Goal: Information Seeking & Learning: Learn about a topic

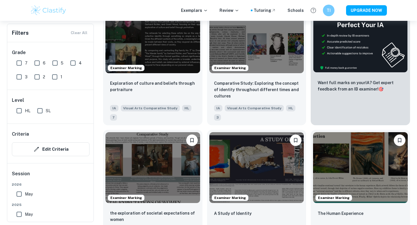
scroll to position [153, 0]
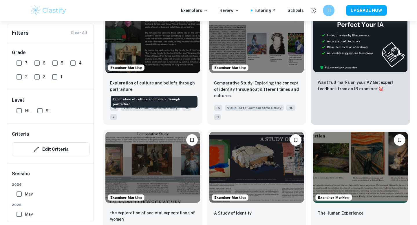
click at [136, 86] on p "Exploration of culture and beliefs through portraiture" at bounding box center [152, 86] width 85 height 13
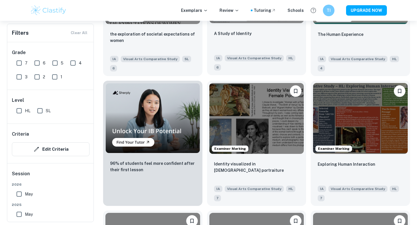
scroll to position [332, 0]
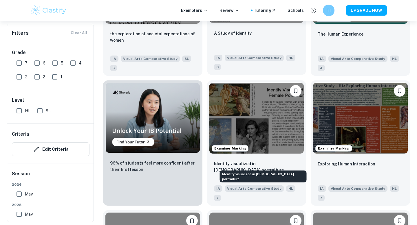
click at [230, 166] on p "Identity visualized in [DEMOGRAPHIC_DATA] portraiture" at bounding box center [256, 167] width 85 height 13
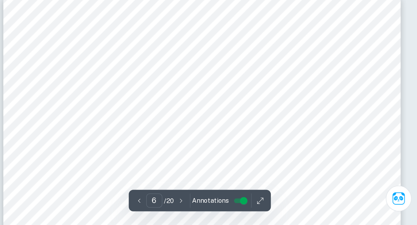
scroll to position [927, 0]
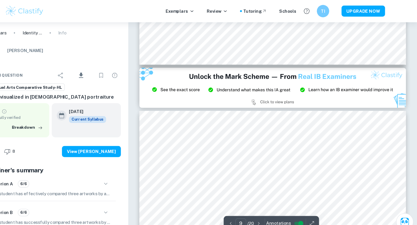
type input "8"
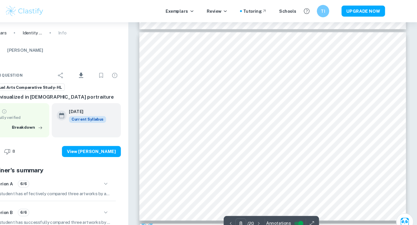
scroll to position [1314, 0]
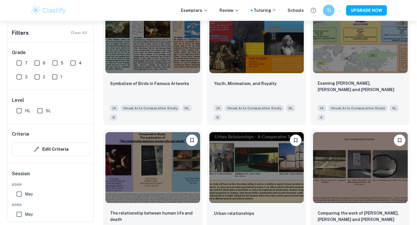
scroll to position [1214, 0]
